Goal: Book appointment/travel/reservation

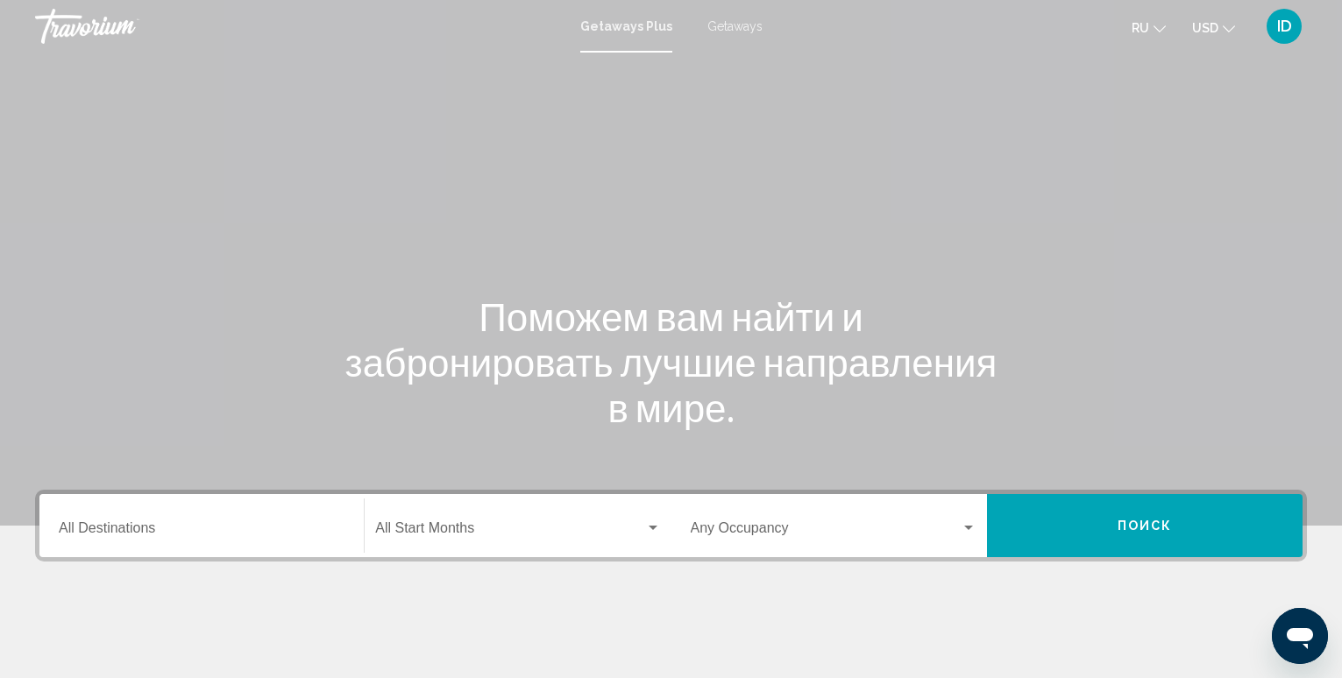
click at [145, 524] on input "Destination All Destinations" at bounding box center [202, 532] width 286 height 16
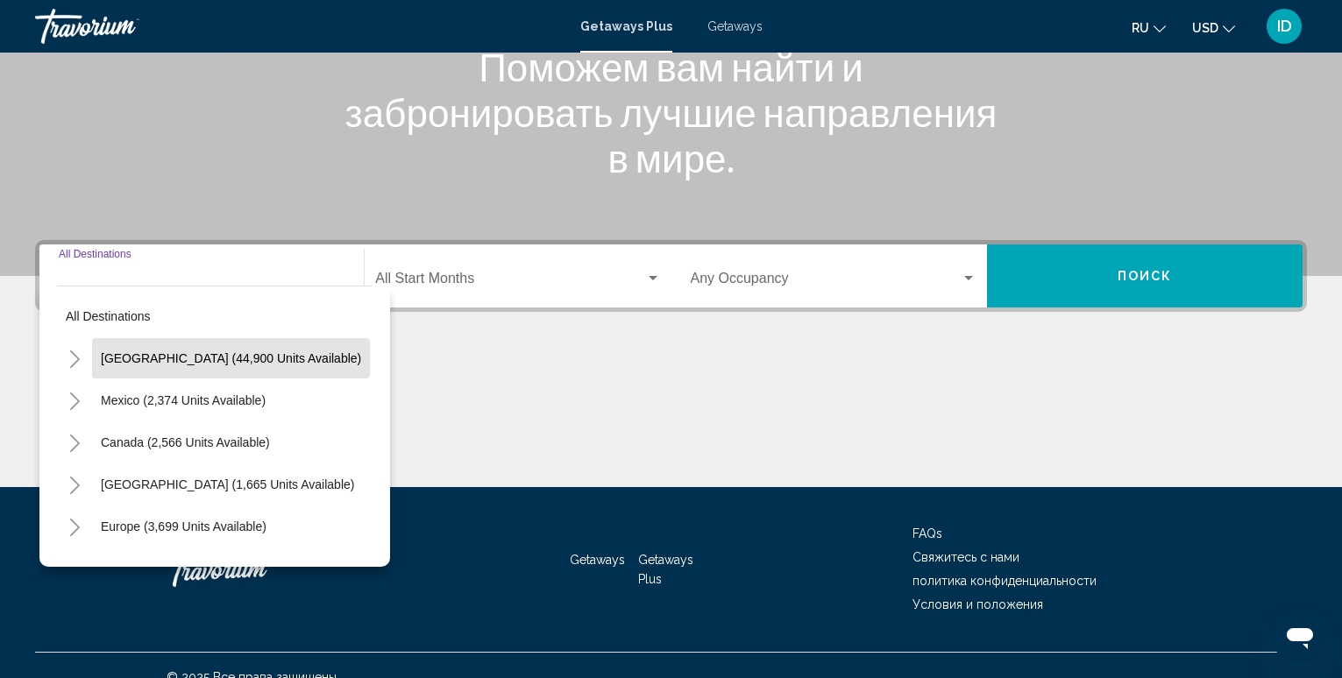
scroll to position [273, 0]
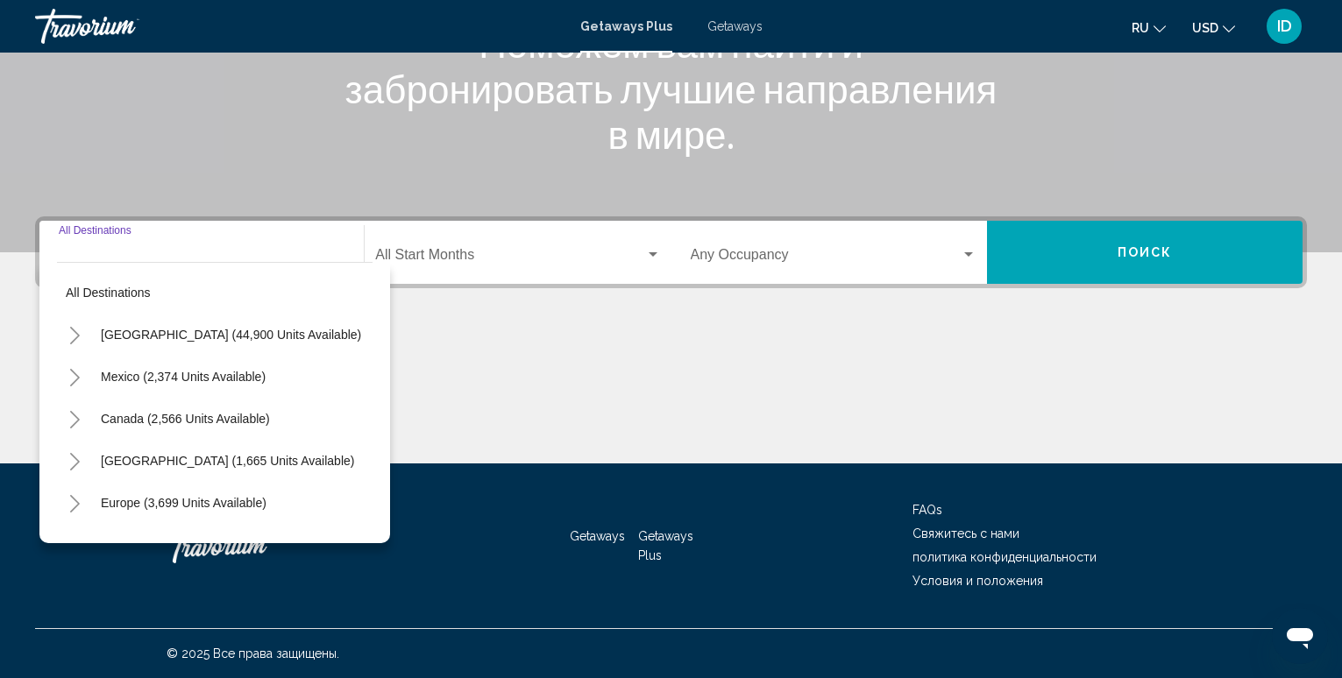
click at [747, 26] on span "Getaways" at bounding box center [734, 26] width 55 height 14
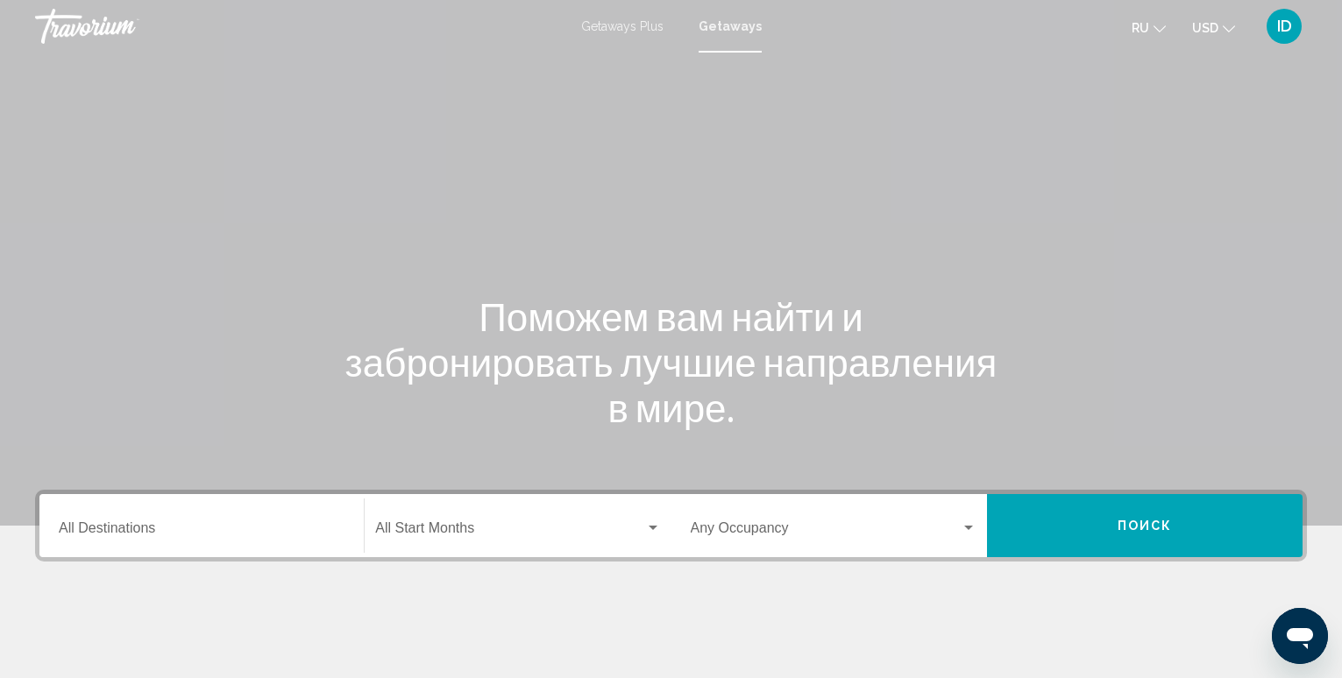
click at [107, 544] on div "Destination All Destinations" at bounding box center [202, 526] width 286 height 55
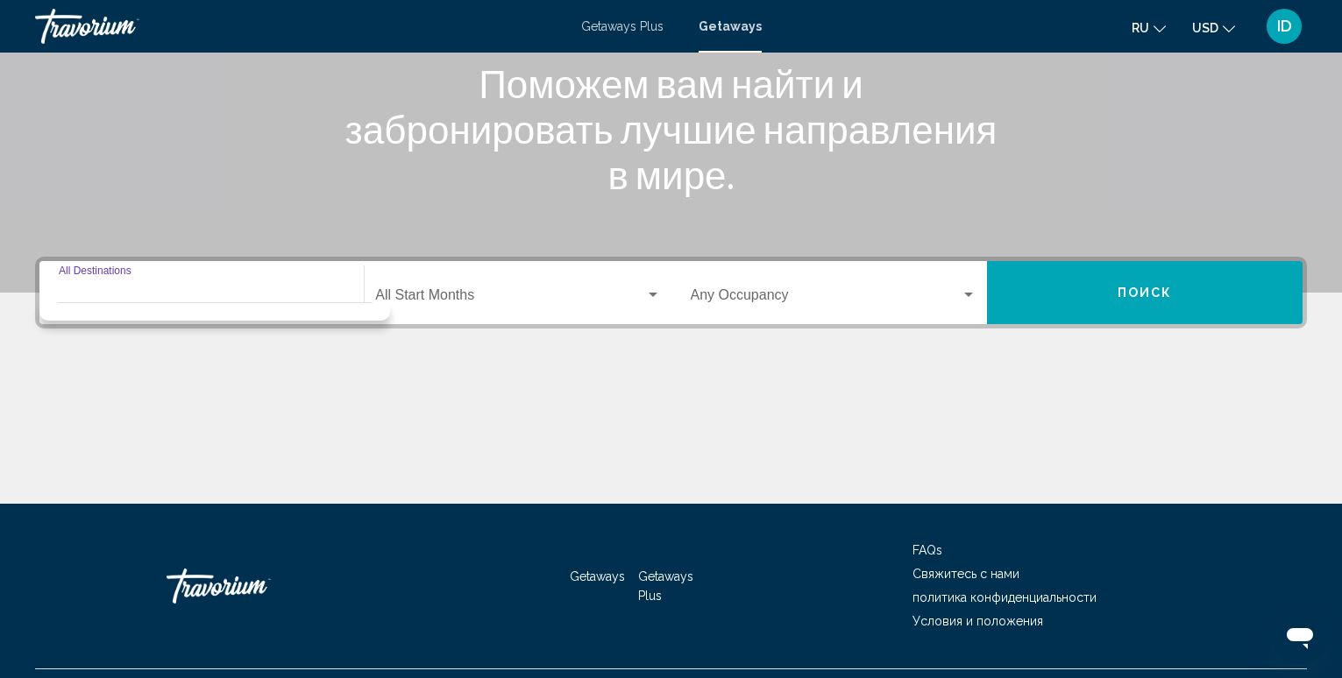
scroll to position [273, 0]
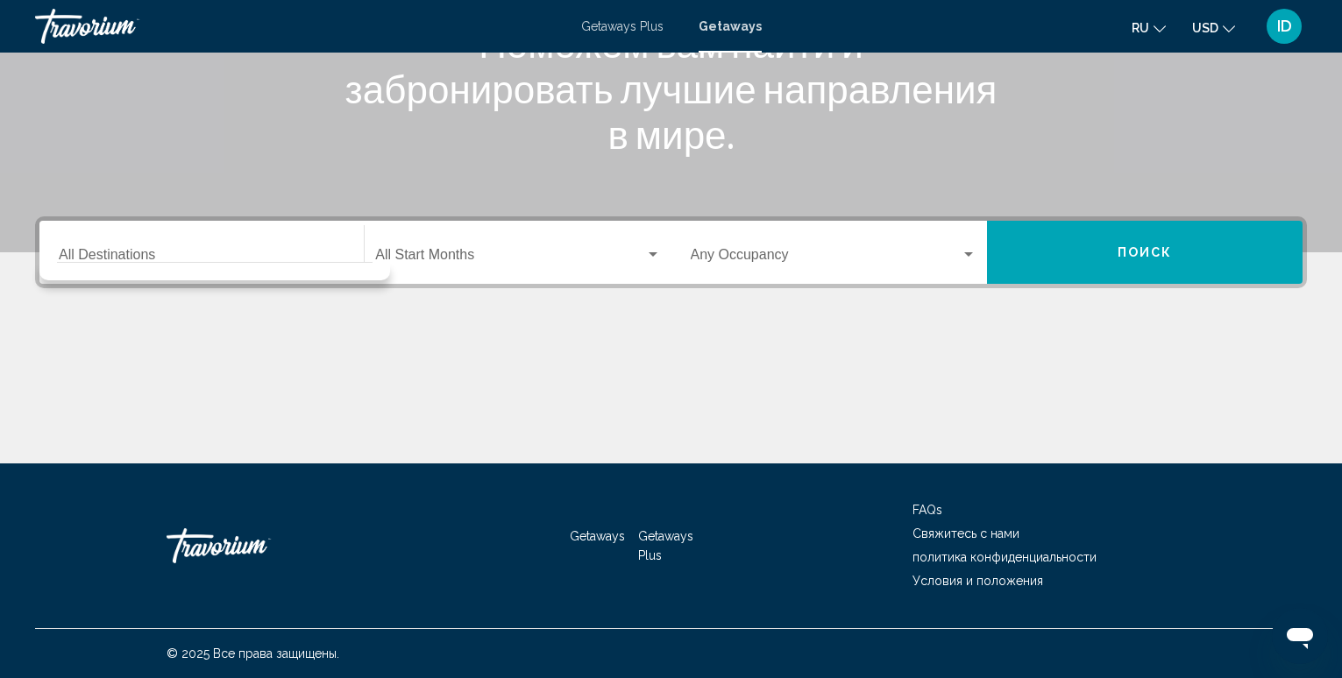
click at [98, 231] on div "Destination All Destinations" at bounding box center [202, 252] width 286 height 55
click at [471, 436] on div "Main content" at bounding box center [671, 397] width 1272 height 131
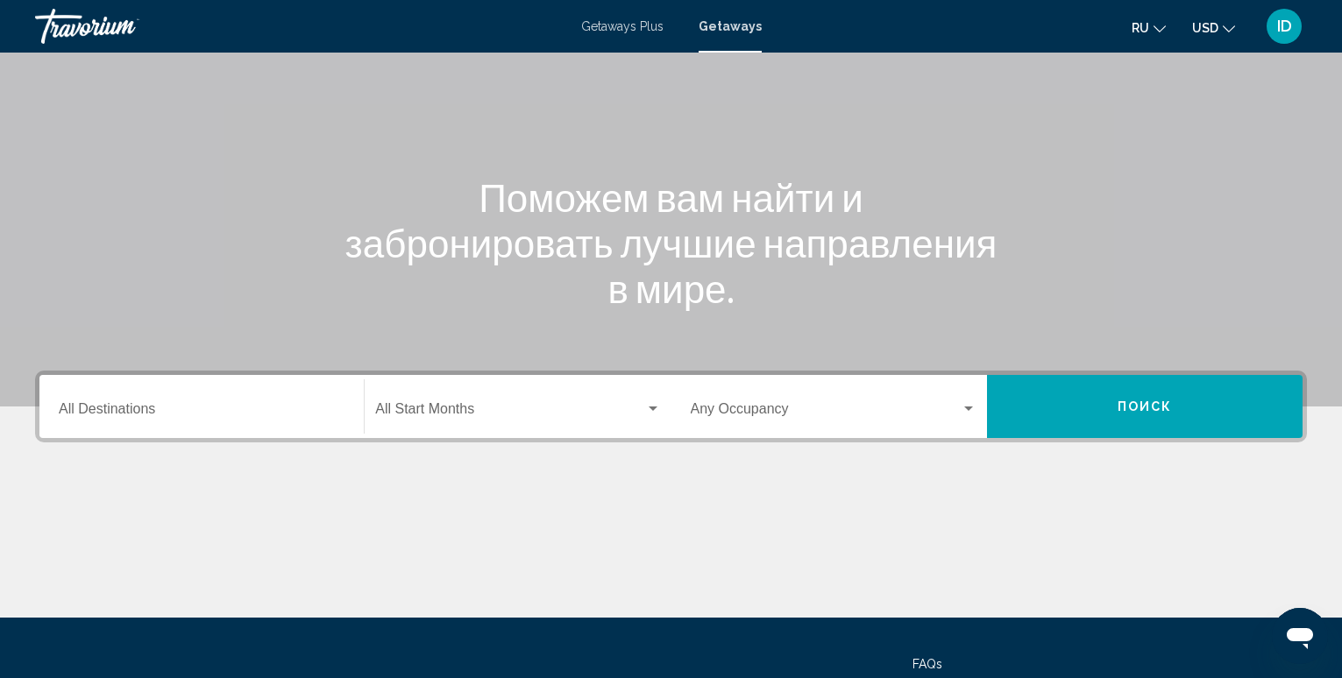
scroll to position [0, 0]
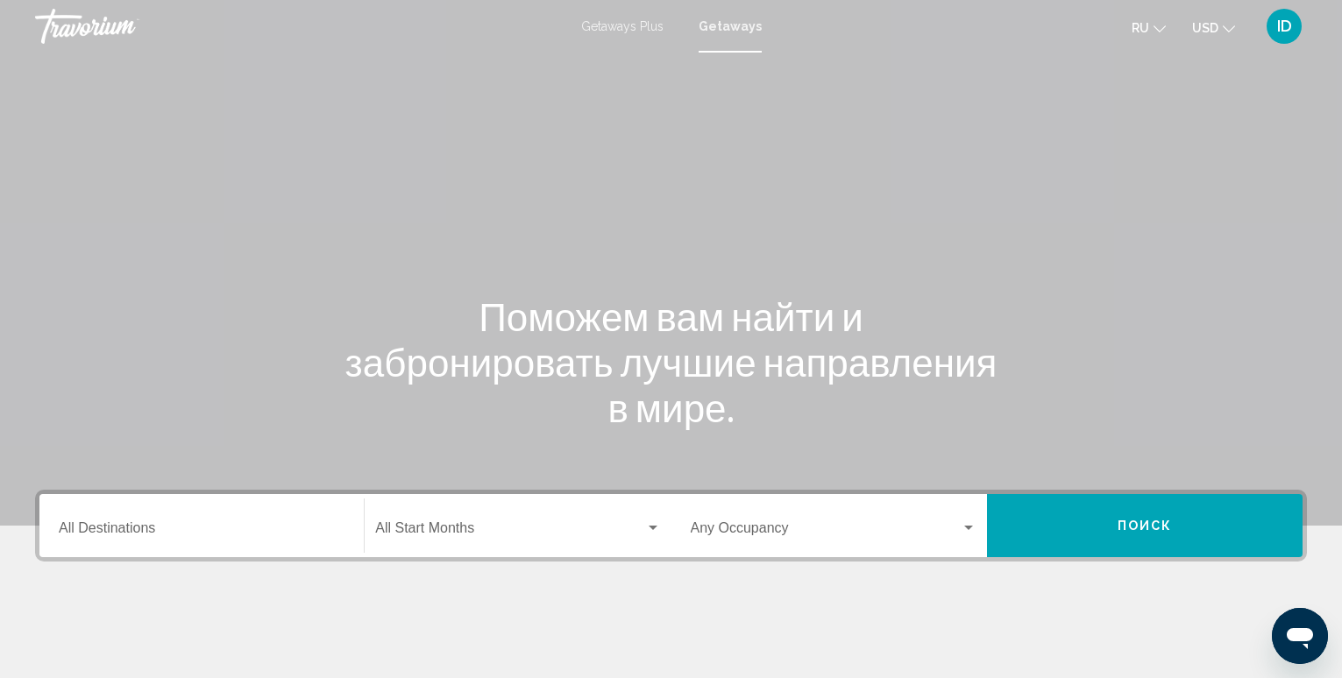
click at [603, 22] on span "Getaways Plus" at bounding box center [622, 26] width 82 height 14
click at [117, 521] on div "Destination All Destinations" at bounding box center [202, 526] width 286 height 55
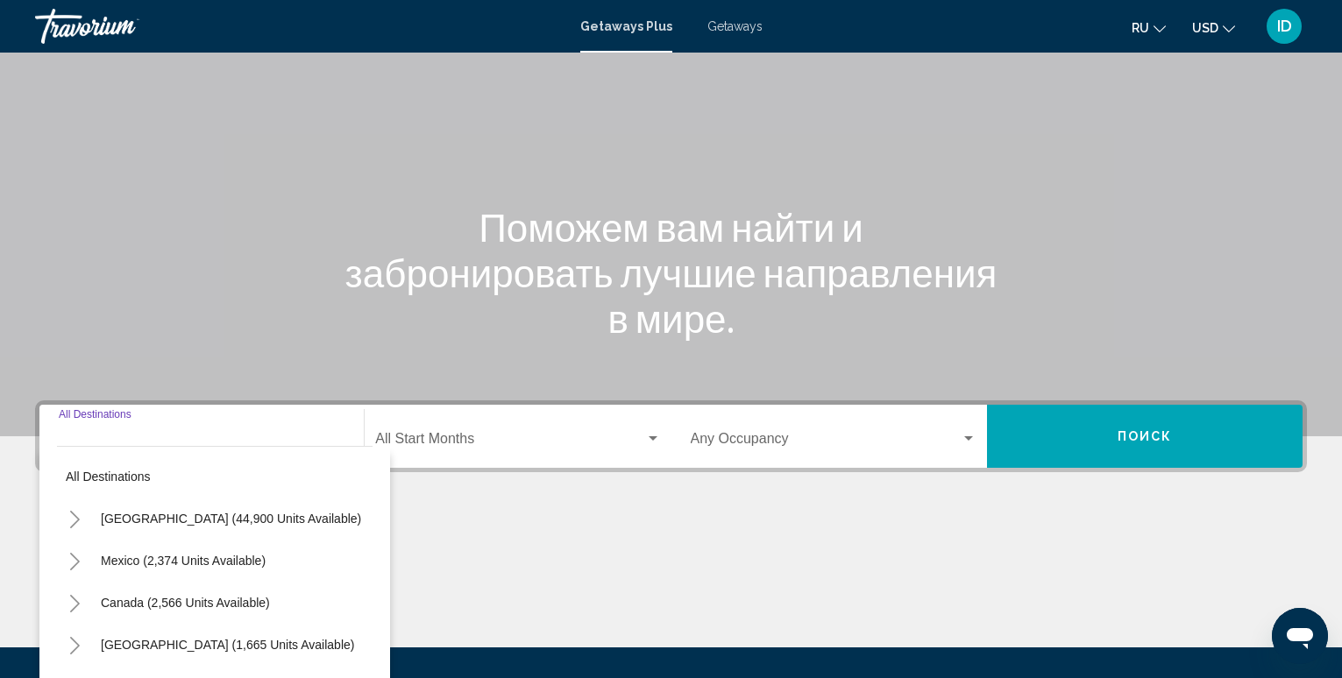
scroll to position [273, 0]
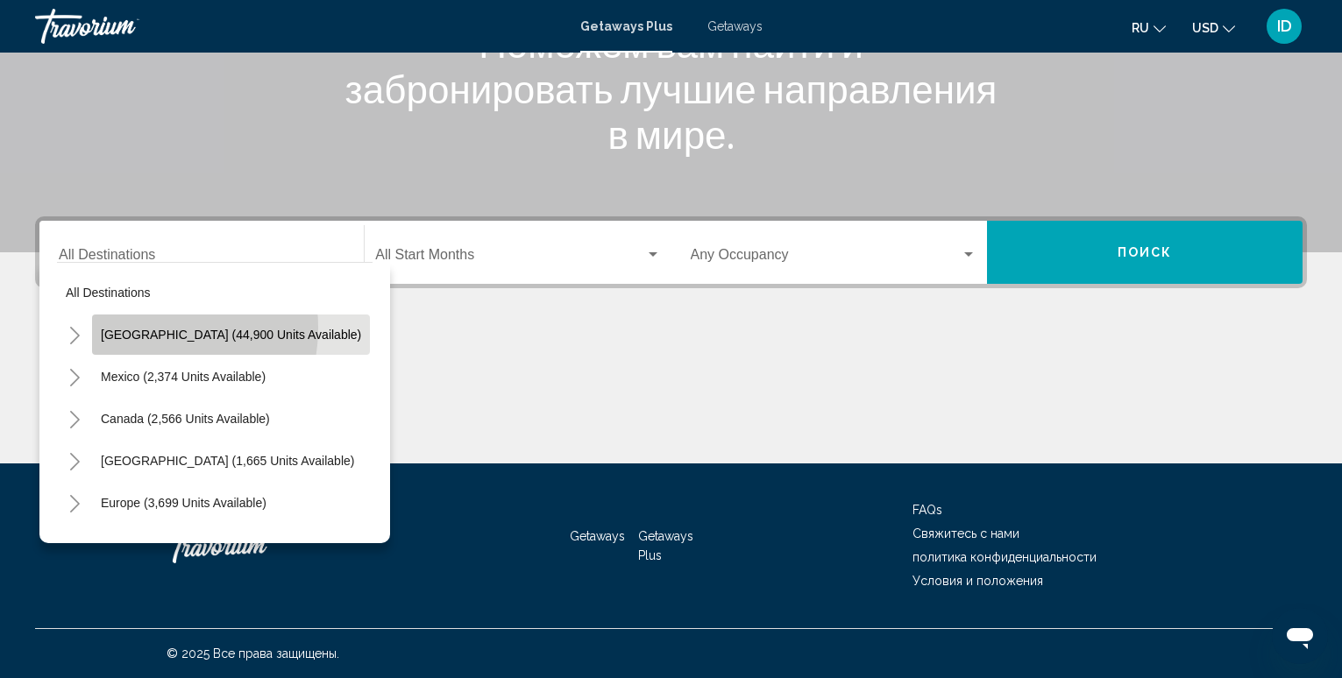
click at [140, 328] on span "[GEOGRAPHIC_DATA] (44,900 units available)" at bounding box center [231, 335] width 260 height 14
type input "**********"
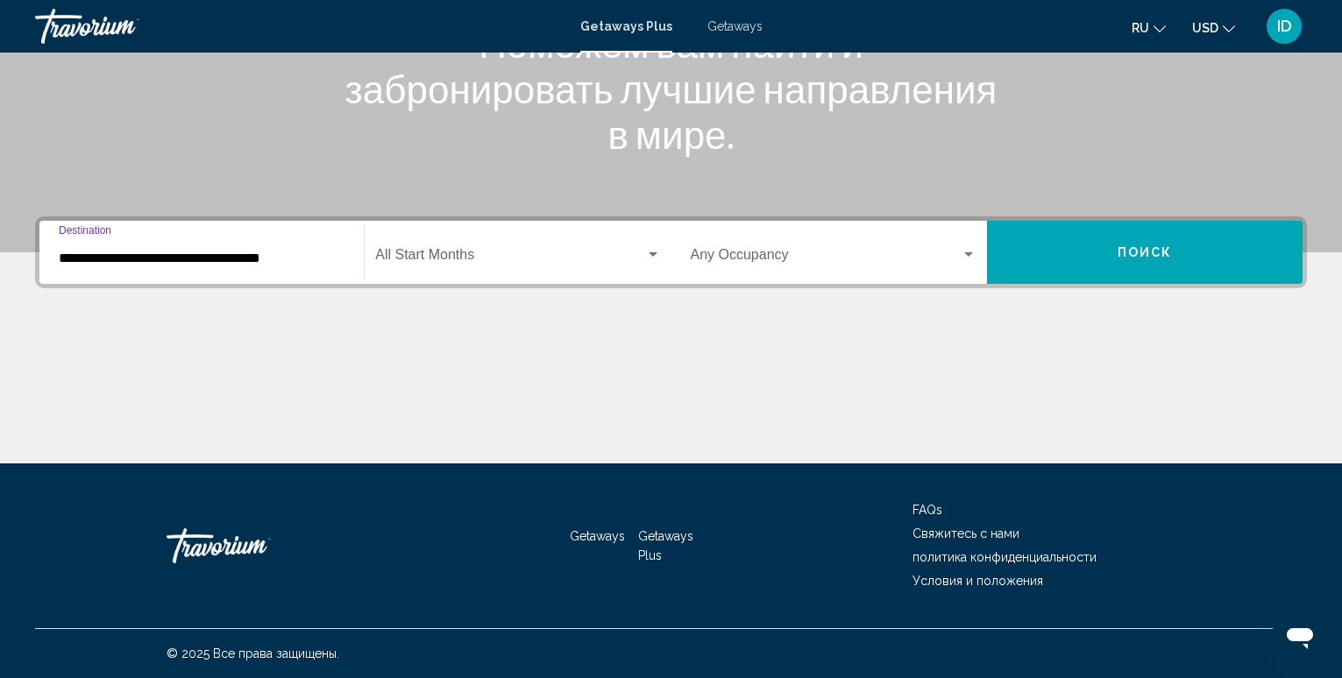
click at [129, 255] on input "**********" at bounding box center [202, 259] width 286 height 16
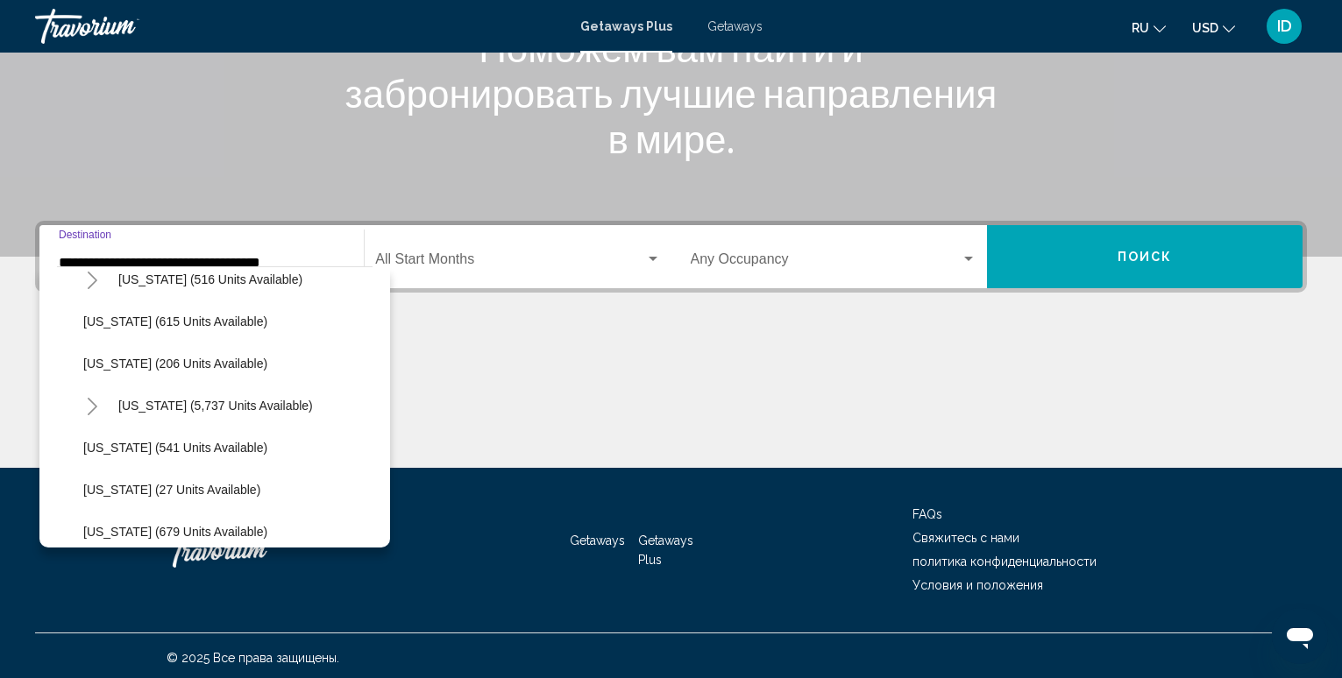
scroll to position [1578, 0]
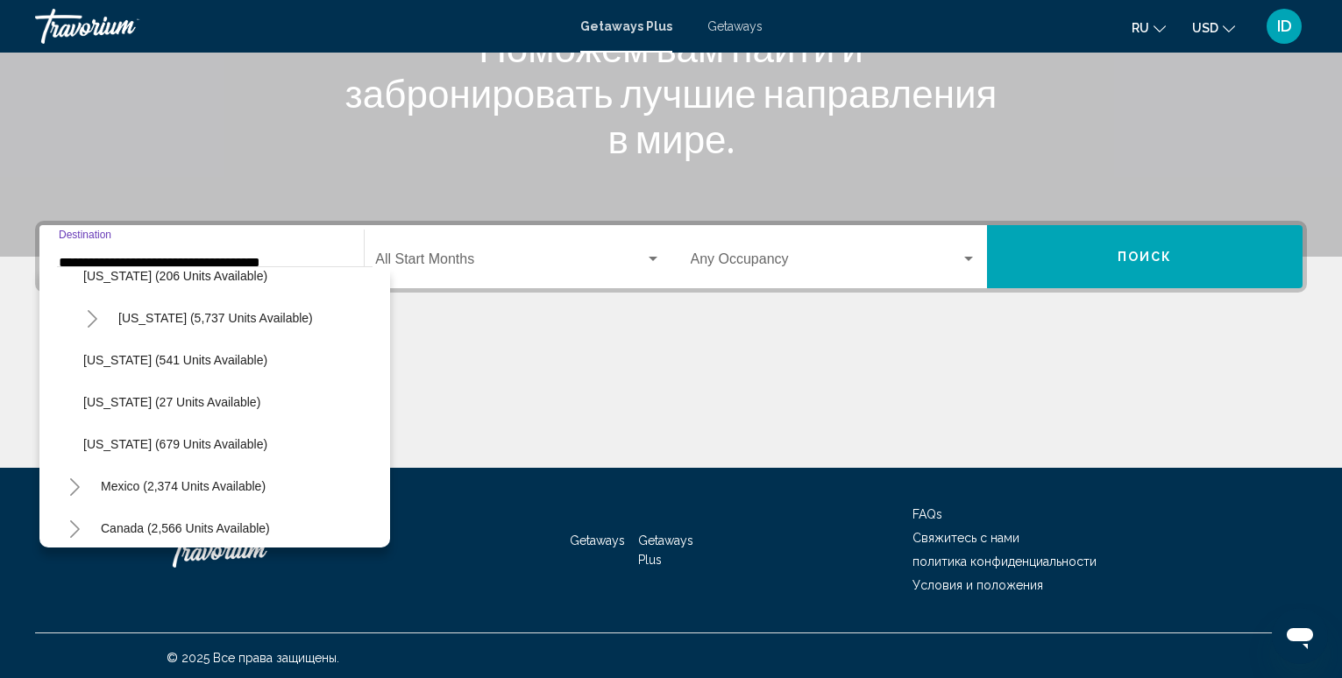
click at [737, 22] on span "Getaways" at bounding box center [734, 26] width 55 height 14
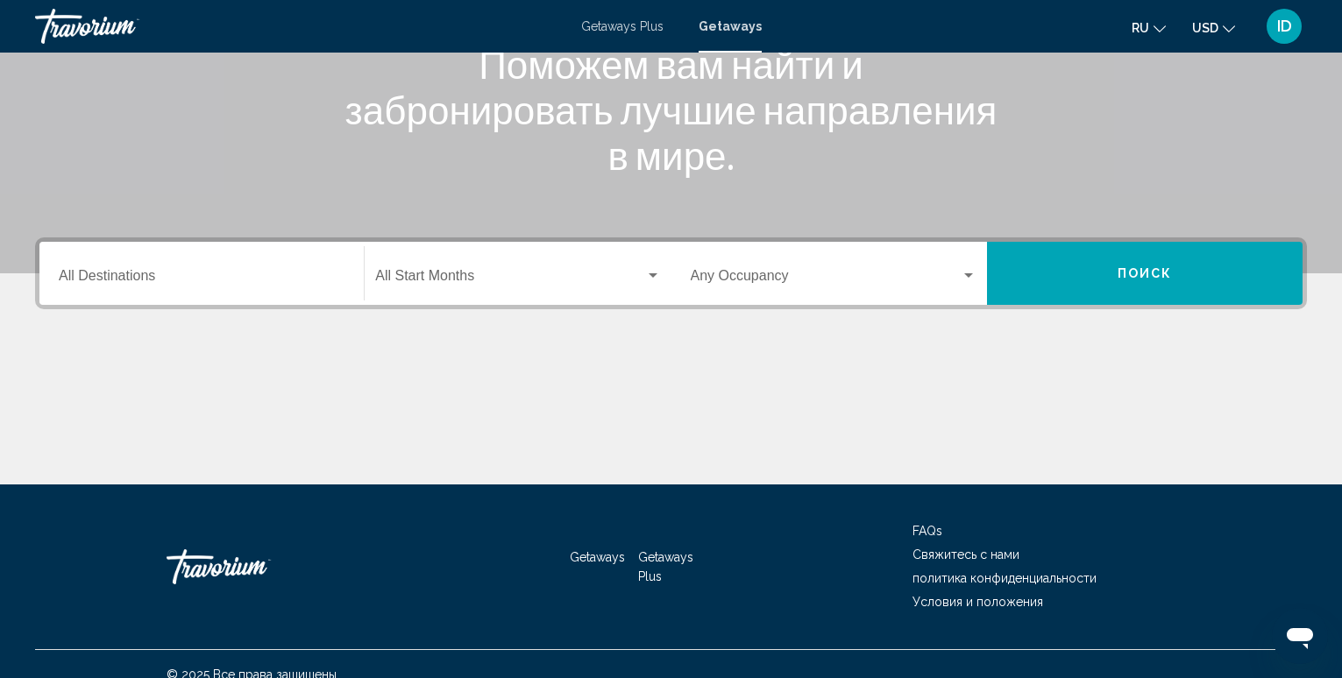
scroll to position [273, 0]
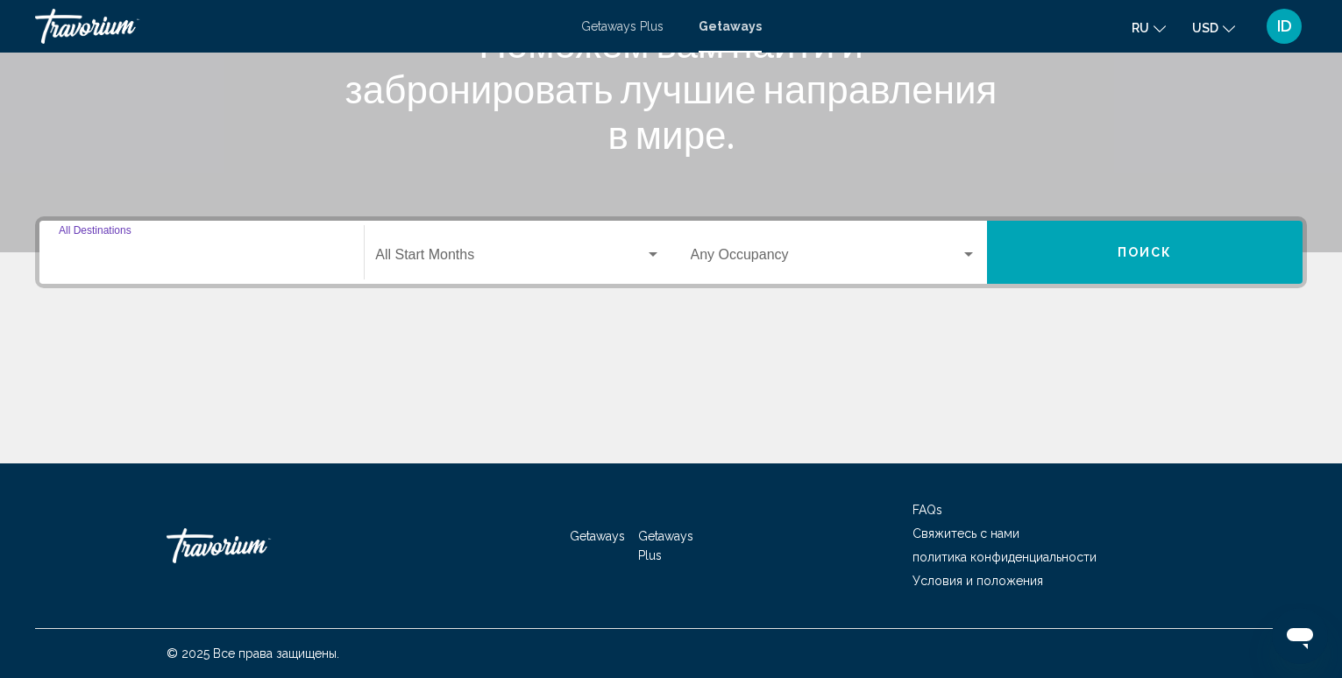
click at [153, 258] on input "Destination All Destinations" at bounding box center [202, 259] width 286 height 16
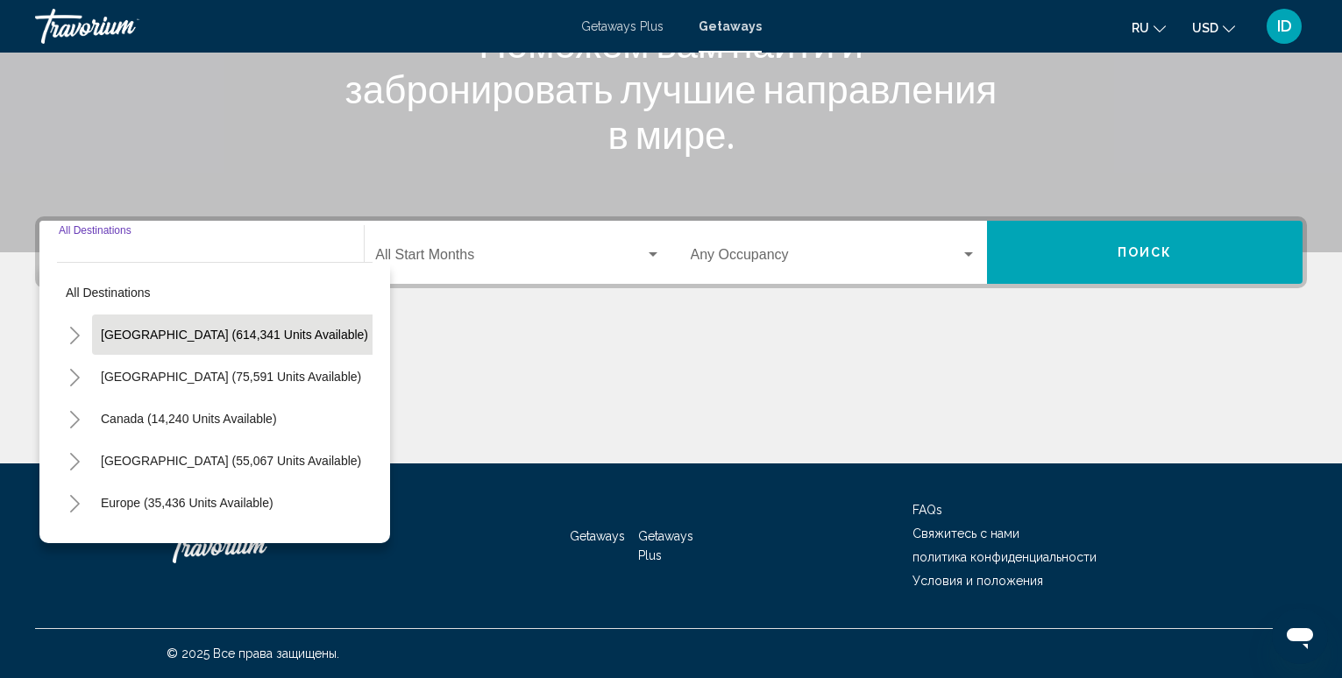
click at [166, 341] on button "[GEOGRAPHIC_DATA] (614,341 units available)" at bounding box center [234, 335] width 285 height 40
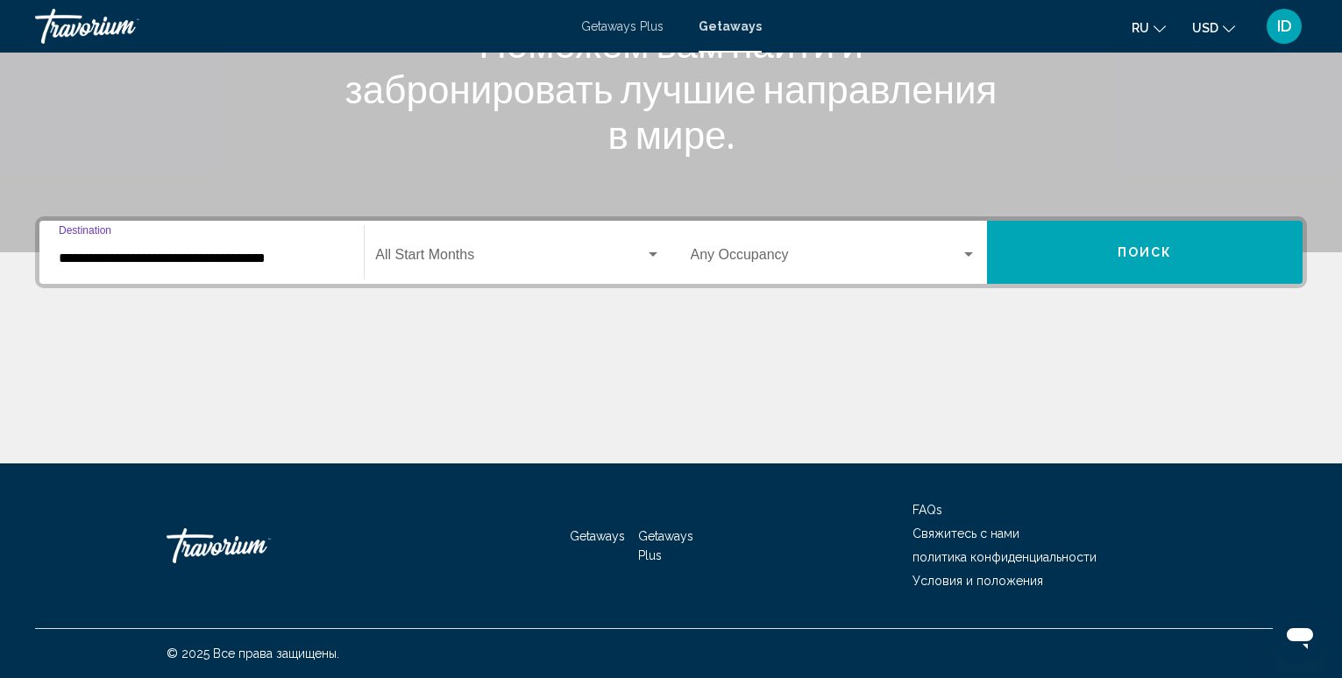
click at [134, 253] on input "**********" at bounding box center [202, 259] width 286 height 16
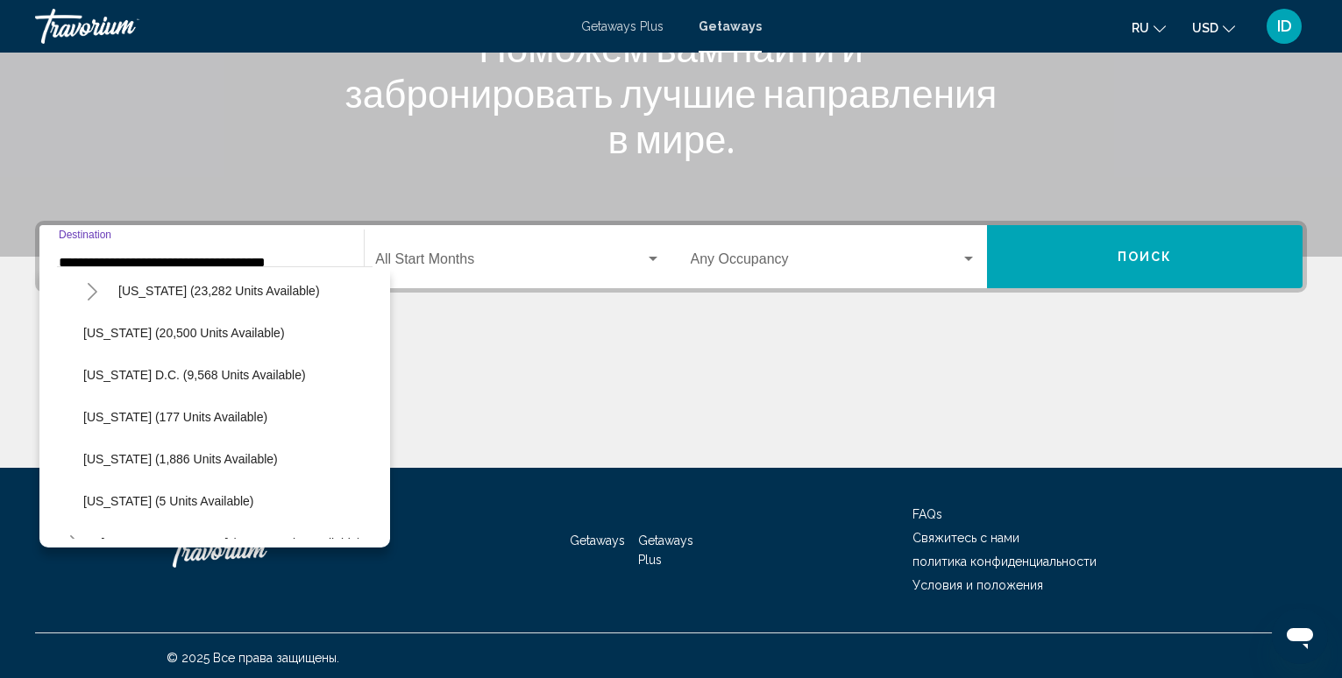
scroll to position [1753, 0]
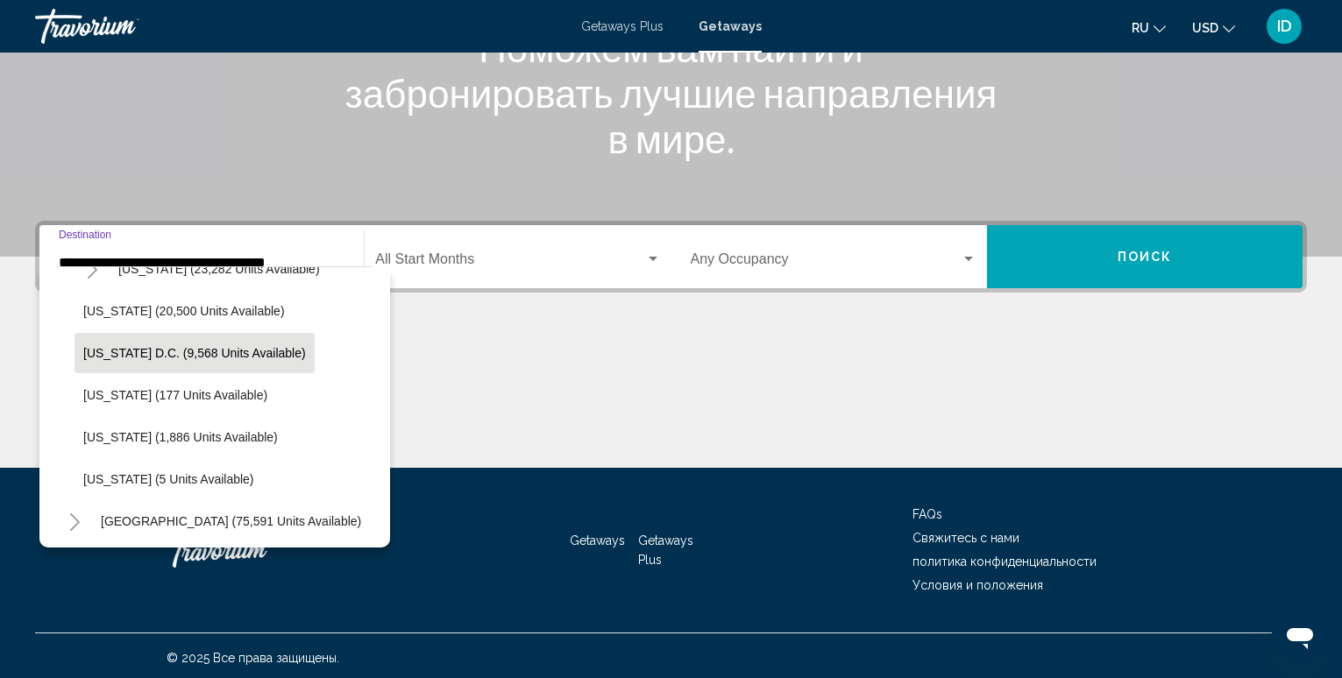
click at [206, 347] on span "[US_STATE] D.C. (9,568 units available)" at bounding box center [194, 353] width 223 height 14
type input "**********"
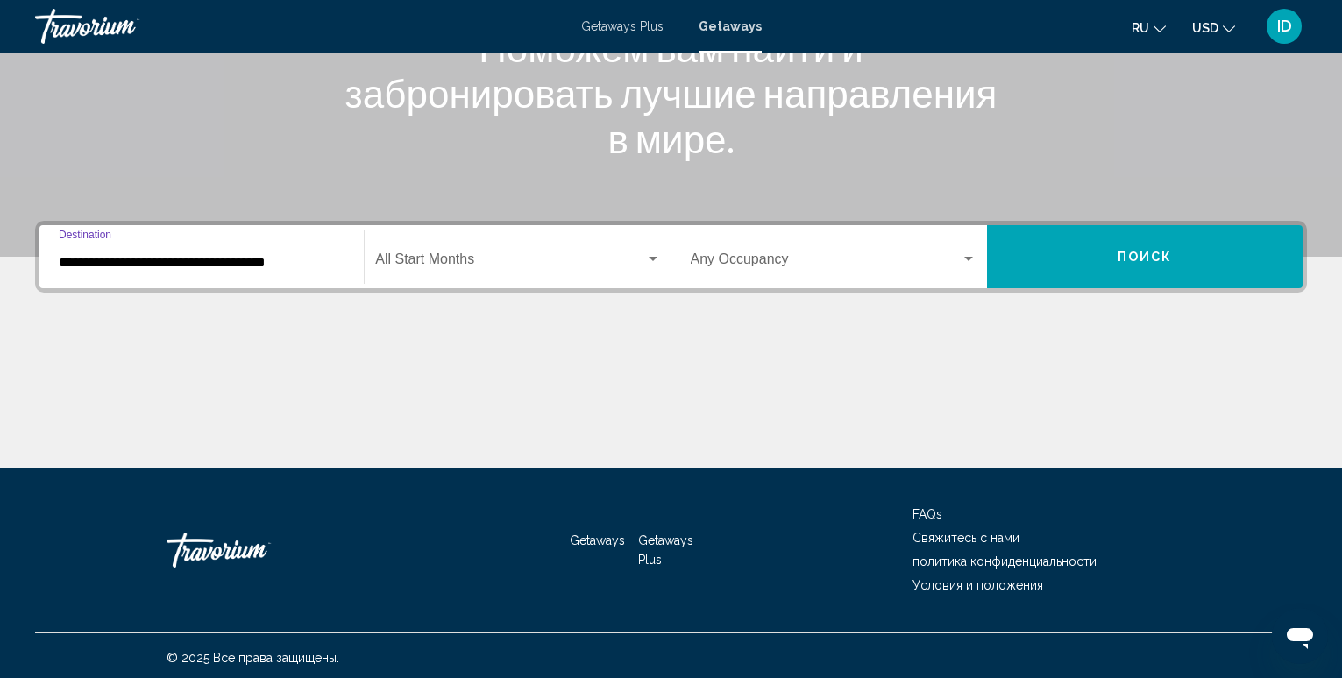
scroll to position [273, 0]
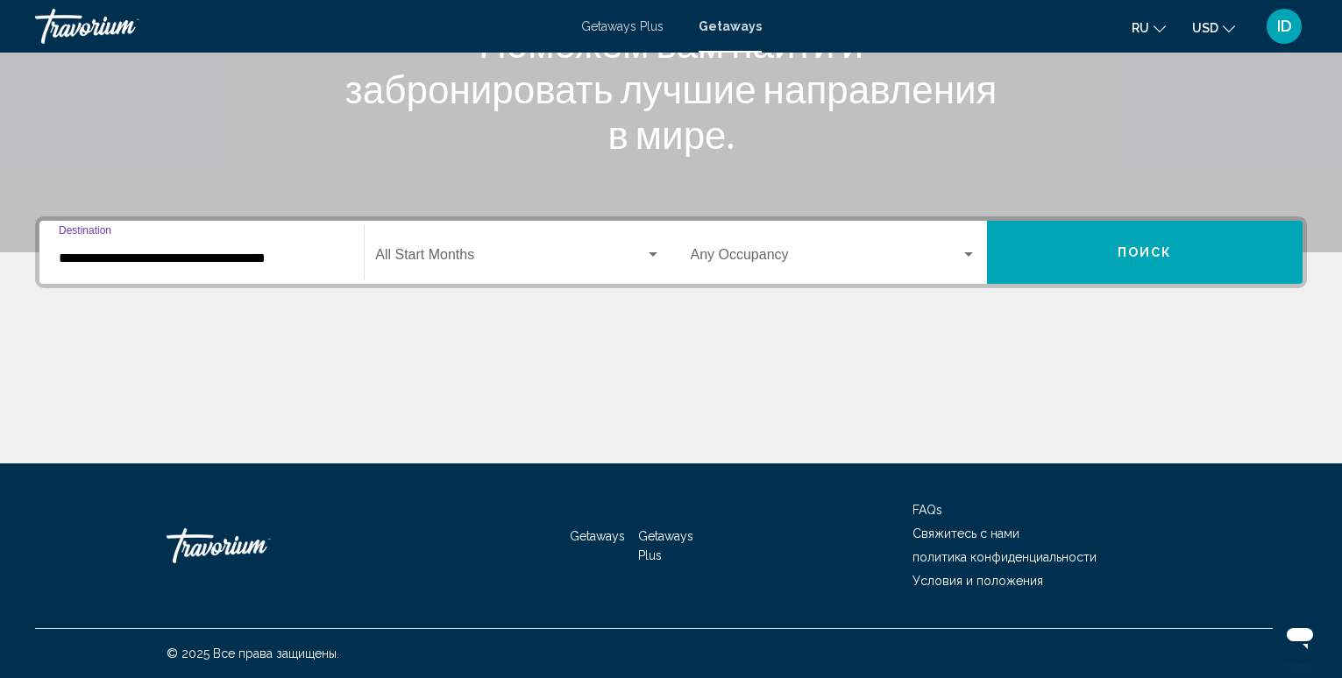
click at [455, 249] on div "Start Month All Start Months" at bounding box center [517, 252] width 285 height 55
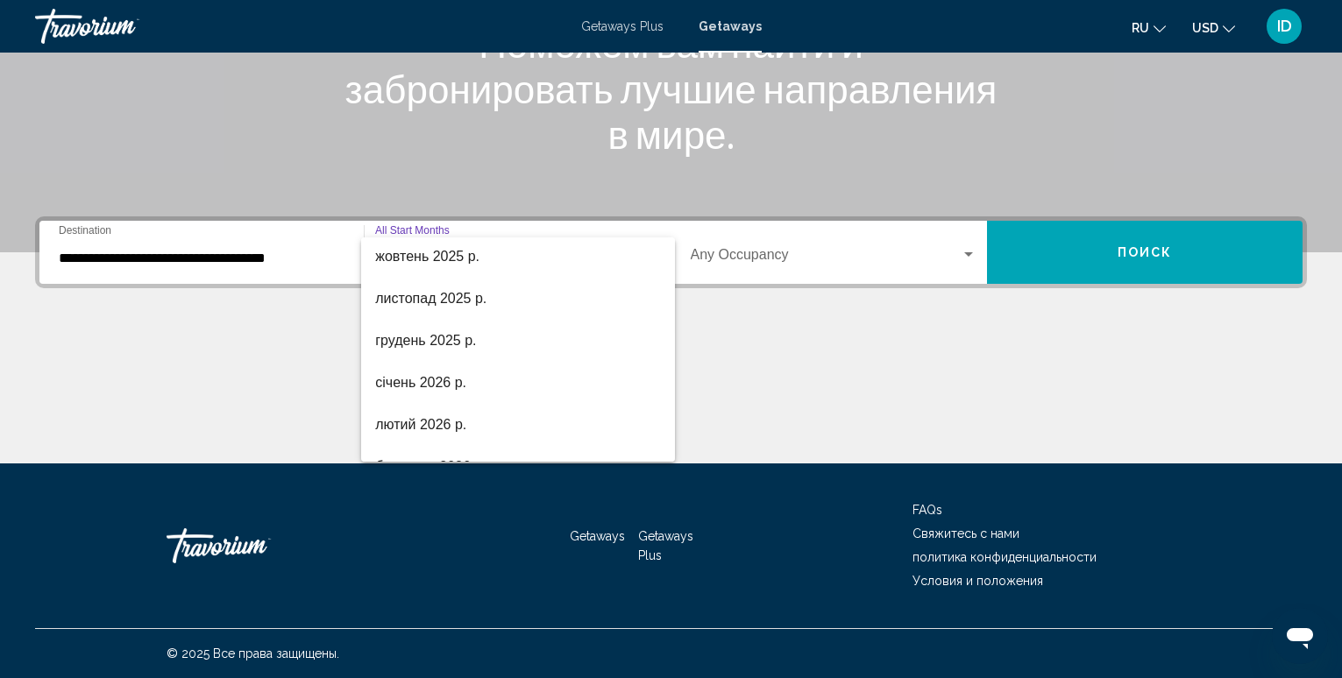
scroll to position [175, 0]
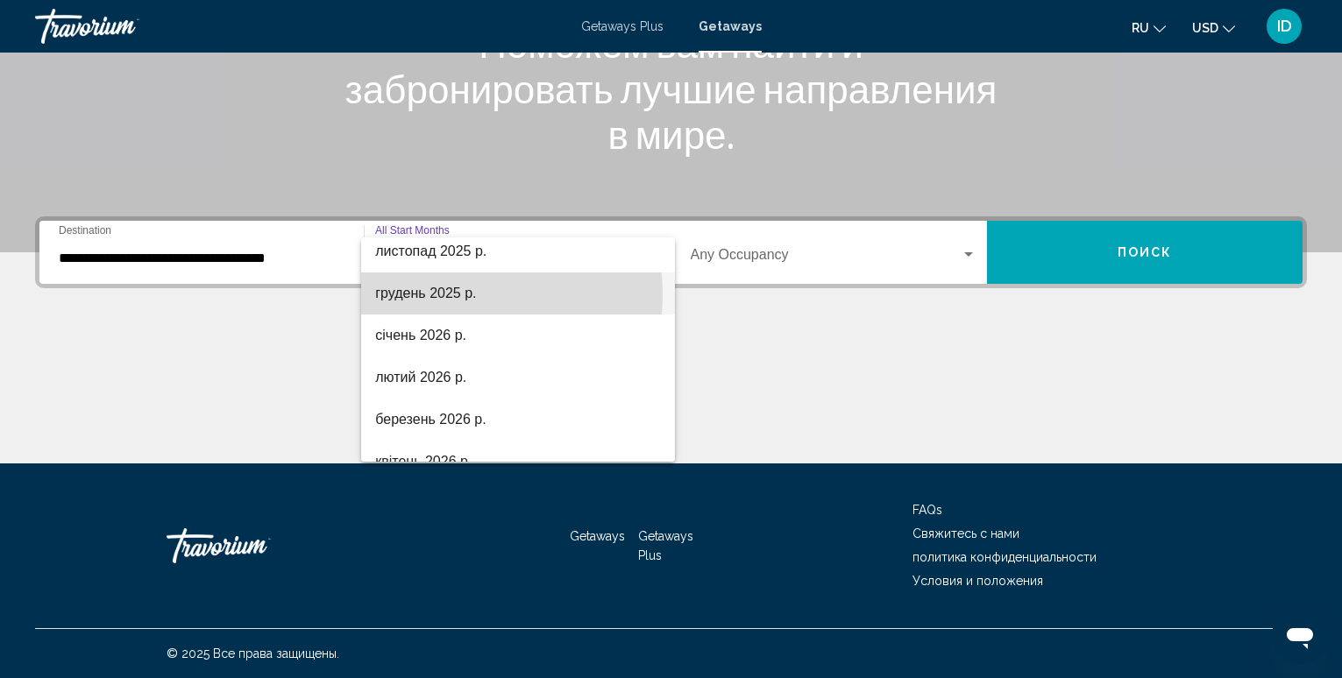
click at [458, 294] on span "грудень 2025 р." at bounding box center [517, 294] width 285 height 42
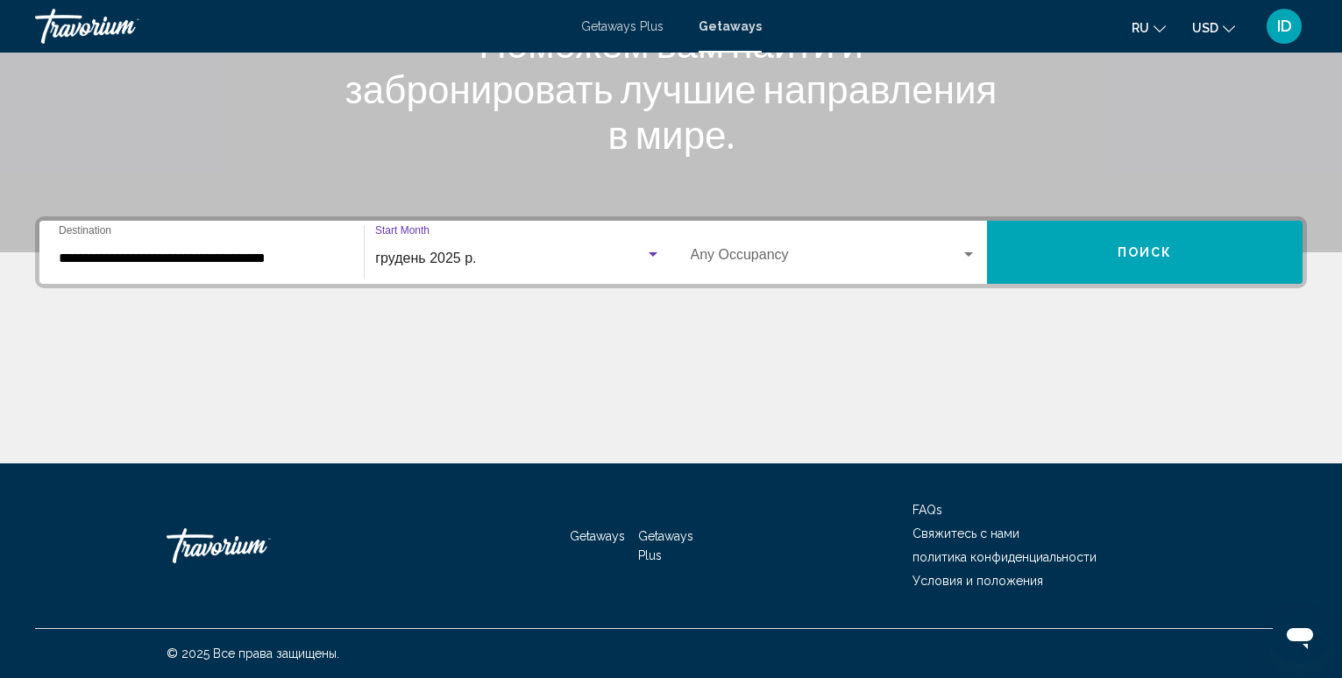
click at [1141, 254] on span "Поиск" at bounding box center [1144, 253] width 55 height 14
